Goal: Information Seeking & Learning: Learn about a topic

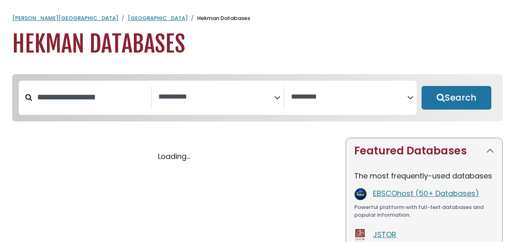
select select "Database Subject Filter"
select select "Database Vendors Filter"
select select "Database Subject Filter"
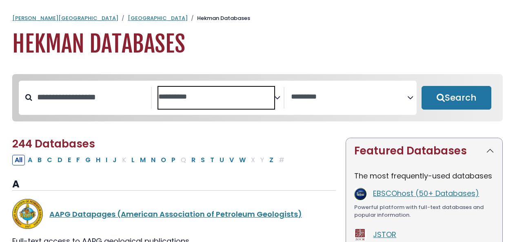
click at [273, 100] on textarea "Search" at bounding box center [216, 97] width 116 height 9
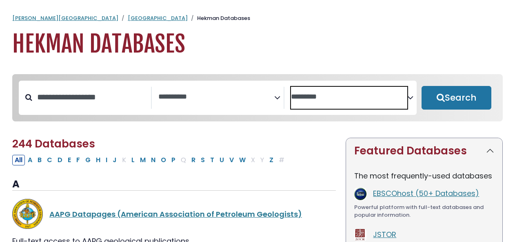
click at [406, 98] on textarea "Search" at bounding box center [349, 97] width 116 height 9
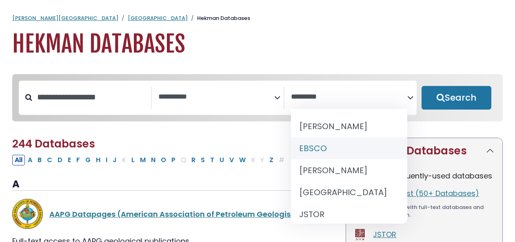
select select "*****"
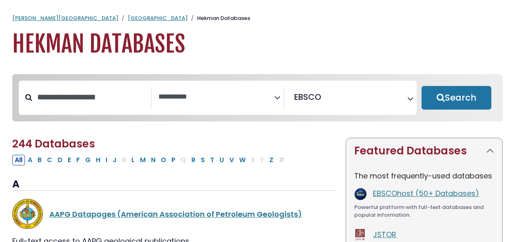
click at [278, 96] on icon "Search filters" at bounding box center [277, 96] width 6 height 12
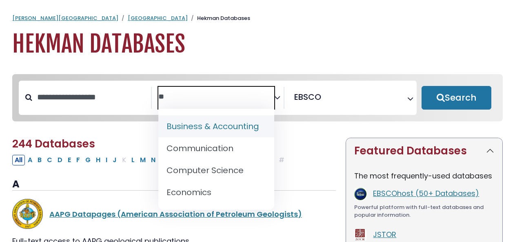
type textarea "*"
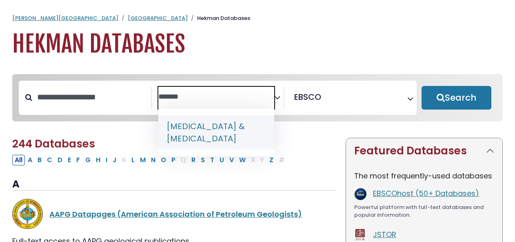
type textarea "******"
select select "*****"
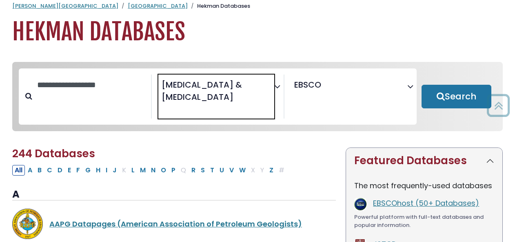
scroll to position [11, 0]
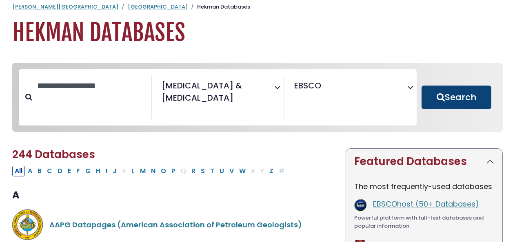
click at [461, 99] on button "Search" at bounding box center [456, 98] width 70 height 24
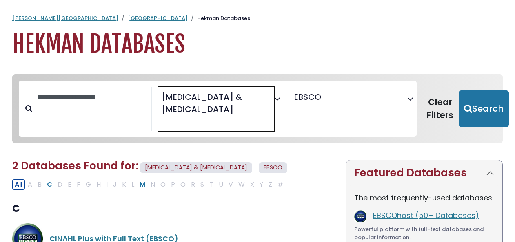
click at [207, 108] on span "[MEDICAL_DATA] & [MEDICAL_DATA]" at bounding box center [217, 103] width 111 height 24
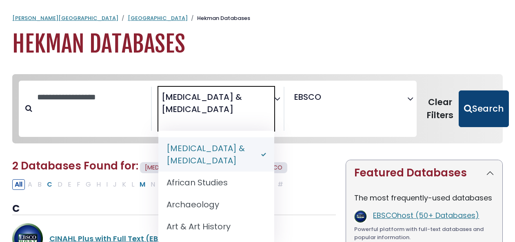
click at [469, 108] on button "Search" at bounding box center [483, 109] width 50 height 37
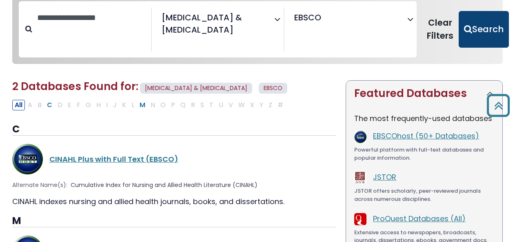
scroll to position [79, 0]
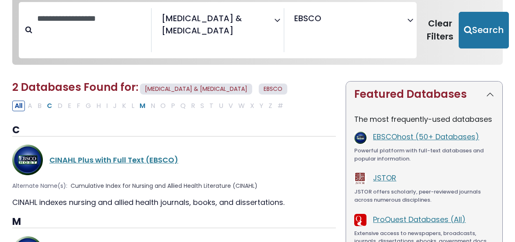
click at [29, 30] on div "Search filters" at bounding box center [85, 30] width 133 height 44
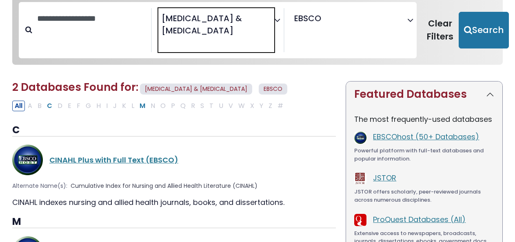
click at [210, 31] on span "[MEDICAL_DATA] & [MEDICAL_DATA]" at bounding box center [217, 24] width 111 height 24
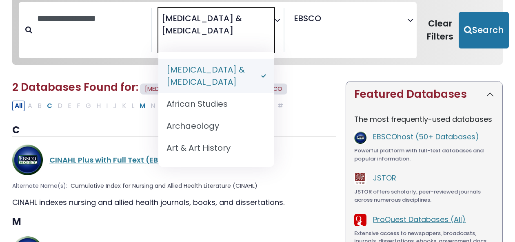
click at [210, 31] on span "[MEDICAL_DATA] & [MEDICAL_DATA]" at bounding box center [217, 24] width 111 height 24
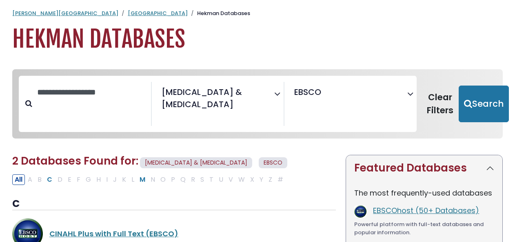
scroll to position [0, 0]
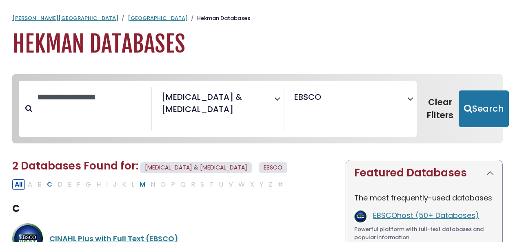
scroll to position [11, 0]
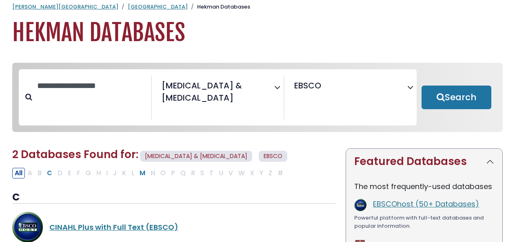
select select "Database Subject Filter"
select select "Database Vendors Filter"
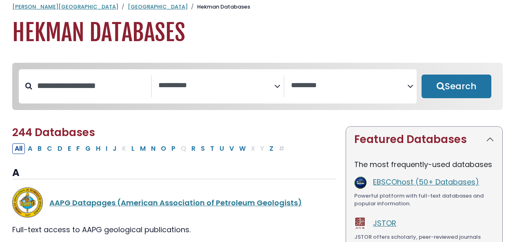
scroll to position [397, 0]
click at [50, 89] on input "Search database by title or keyword" at bounding box center [91, 85] width 119 height 13
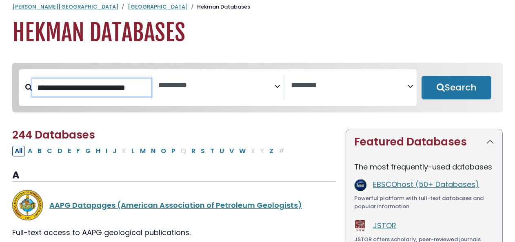
scroll to position [0, 8]
type input "**********"
click at [421, 76] on button "Search" at bounding box center [456, 88] width 70 height 24
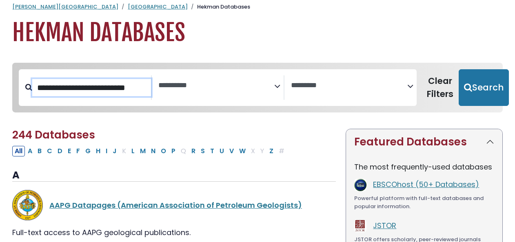
select select "Database Subject Filter"
select select "Database Vendors Filter"
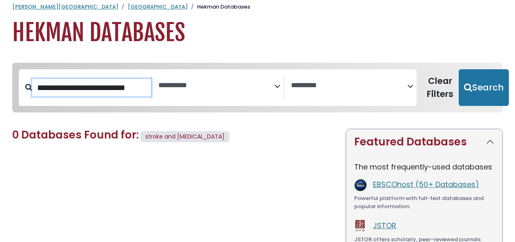
scroll to position [397, 0]
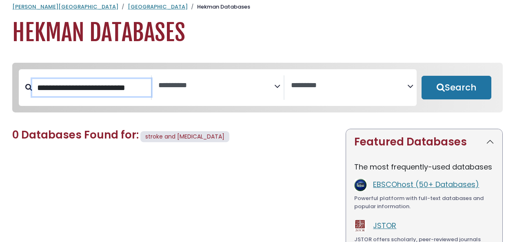
select select "Database Subject Filter"
select select "Database Vendors Filter"
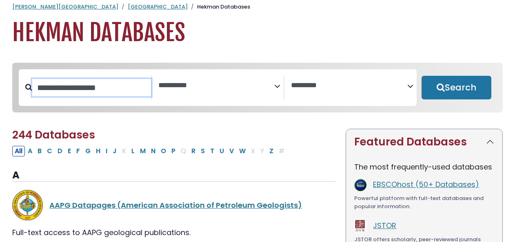
scroll to position [397, 0]
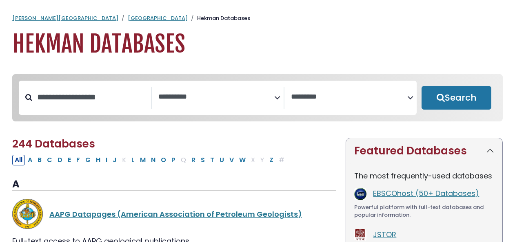
select select "Database Subject Filter"
select select "Database Vendors Filter"
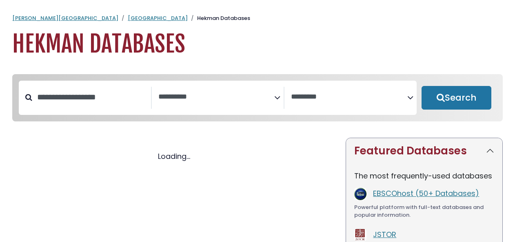
select select "Database Subject Filter"
select select "Database Vendors Filter"
select select "Database Subject Filter"
select select "Database Vendors Filter"
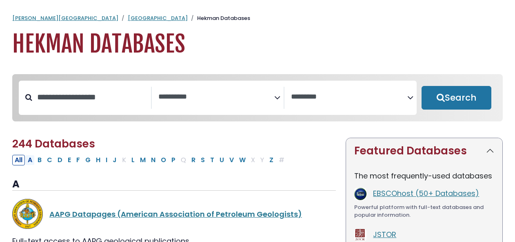
click at [27, 164] on button "A" at bounding box center [29, 160] width 9 height 11
select select "Database Subject Filter"
select select "Database Vendors Filter"
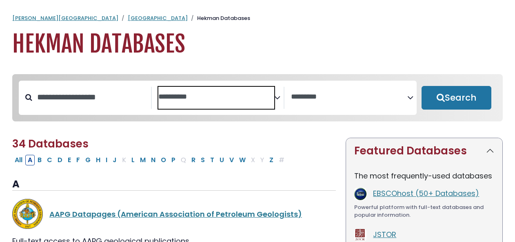
click at [211, 95] on textarea "Search" at bounding box center [216, 97] width 116 height 9
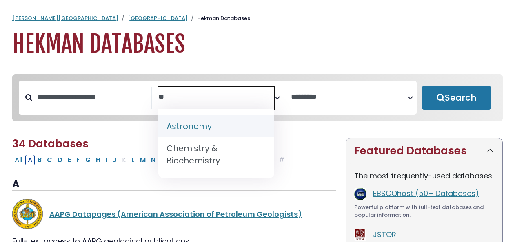
type textarea "*"
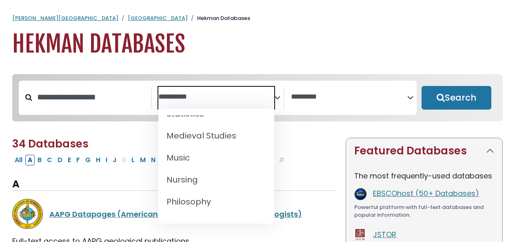
scroll to position [634, 0]
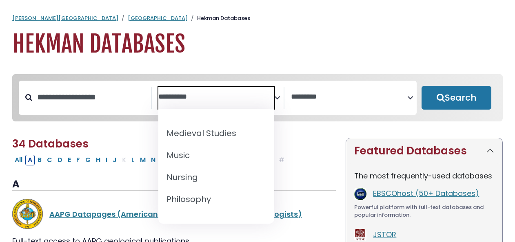
select select "******"
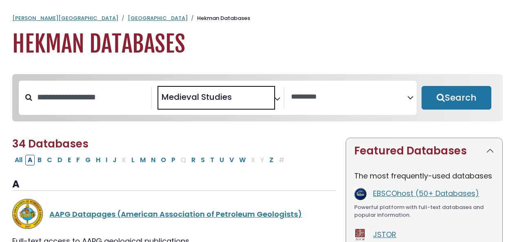
select select "Database Subject Filter"
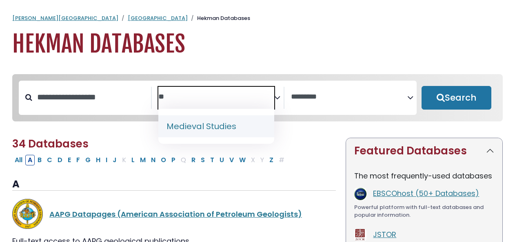
type textarea "*"
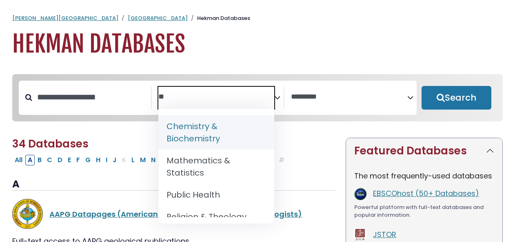
type textarea "*"
